Goal: Navigation & Orientation: Find specific page/section

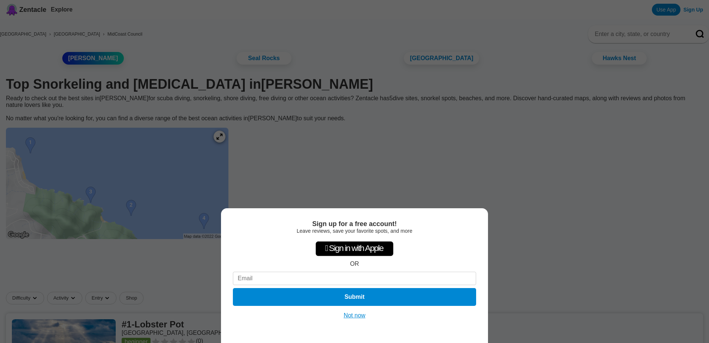
click at [353, 318] on button "Not now" at bounding box center [355, 315] width 26 height 7
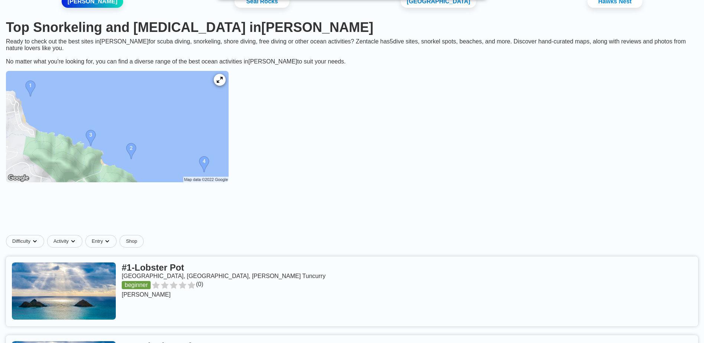
scroll to position [74, 0]
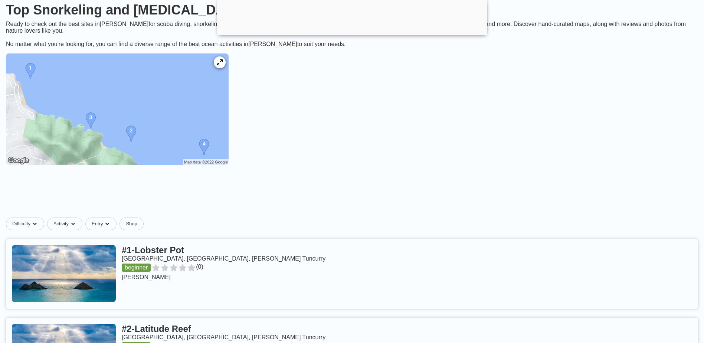
click at [114, 124] on img at bounding box center [117, 108] width 223 height 111
